Goal: Task Accomplishment & Management: Use online tool/utility

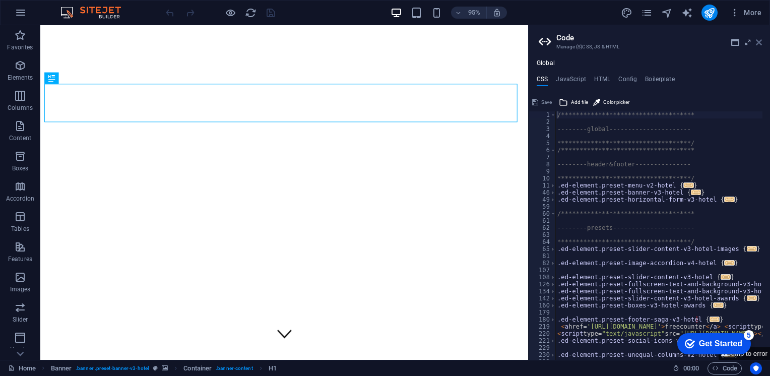
click at [756, 41] on icon at bounding box center [759, 42] width 6 height 8
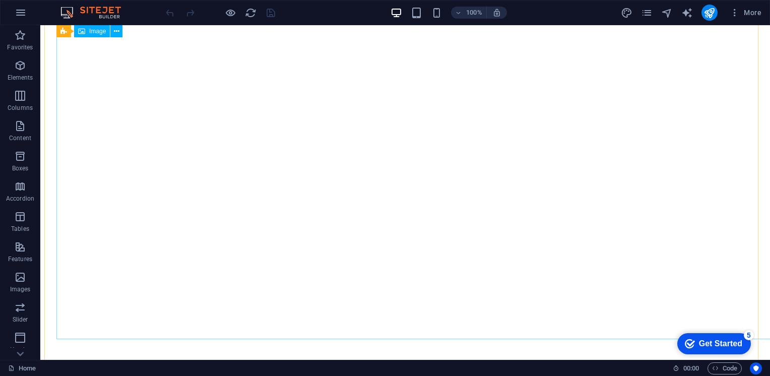
scroll to position [2510, 0]
click at [23, 352] on icon at bounding box center [20, 354] width 7 height 5
click at [18, 9] on icon "button" at bounding box center [21, 13] width 12 height 12
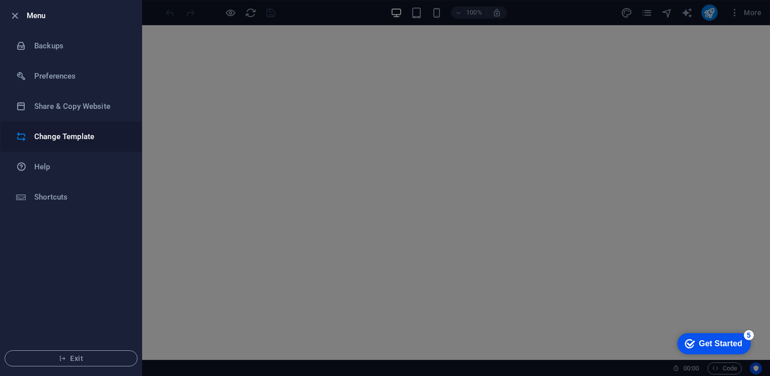
click at [65, 134] on h6 "Change Template" at bounding box center [80, 137] width 93 height 12
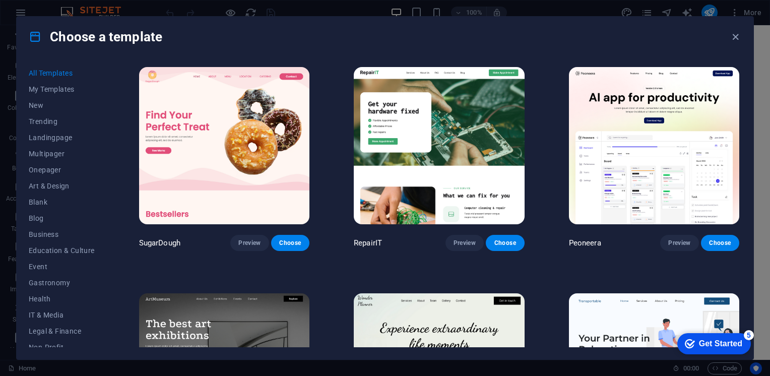
scroll to position [26, 0]
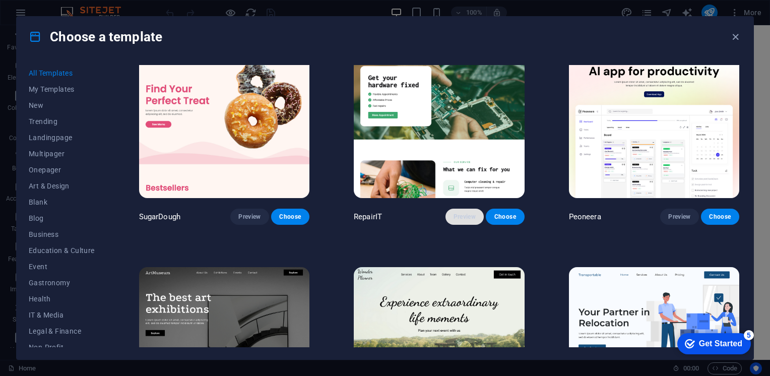
click at [457, 209] on button "Preview" at bounding box center [465, 217] width 38 height 16
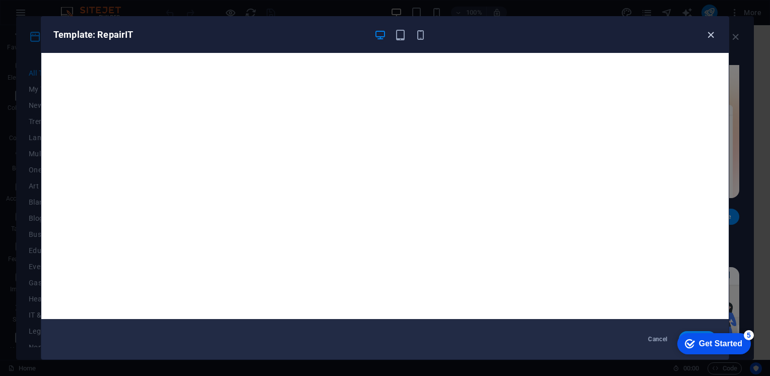
click at [710, 35] on icon "button" at bounding box center [711, 35] width 12 height 12
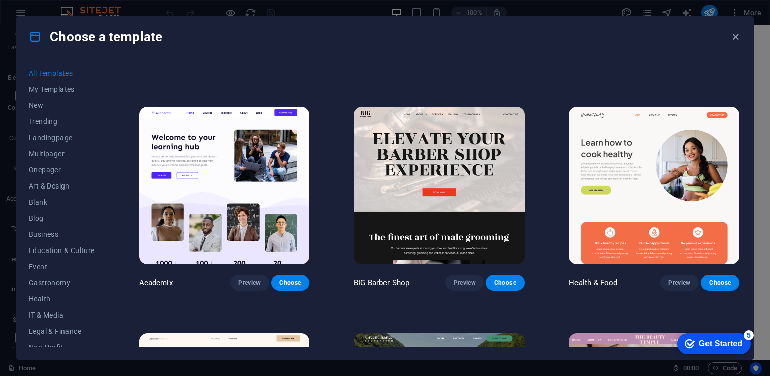
scroll to position [869, 0]
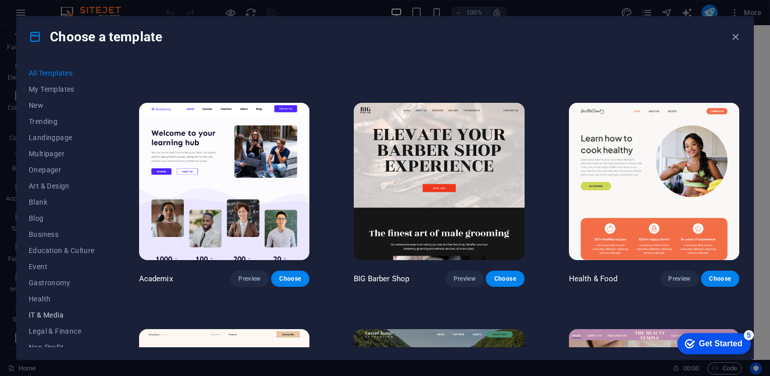
click at [50, 319] on button "IT & Media" at bounding box center [62, 315] width 66 height 16
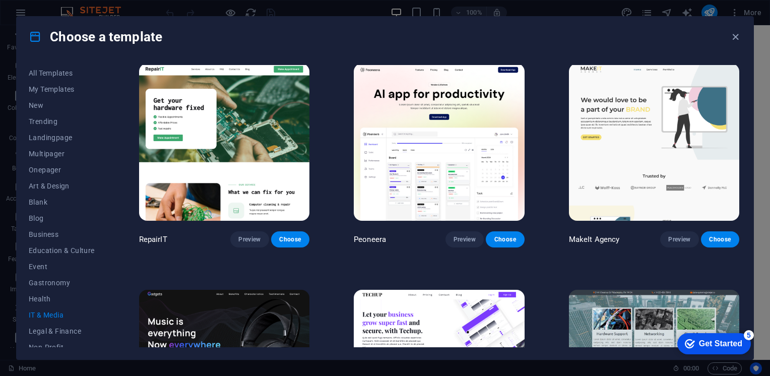
scroll to position [0, 0]
